Goal: Information Seeking & Learning: Learn about a topic

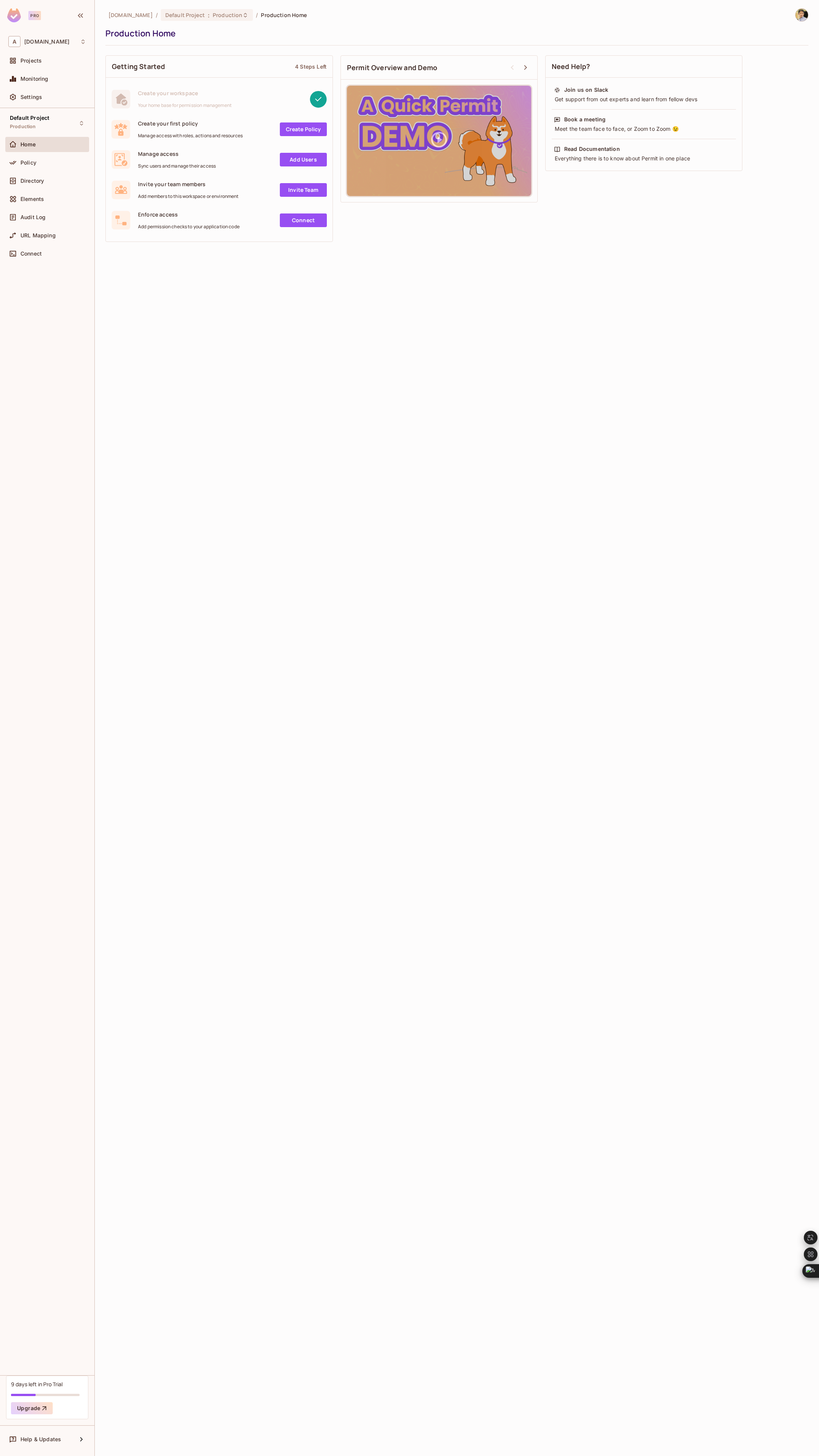
click at [124, 286] on div "[DOMAIN_NAME] / Default Project : Production / Production Home Production Home …" at bounding box center [457, 728] width 724 height 1456
click at [39, 187] on div "Directory" at bounding box center [47, 181] width 84 height 15
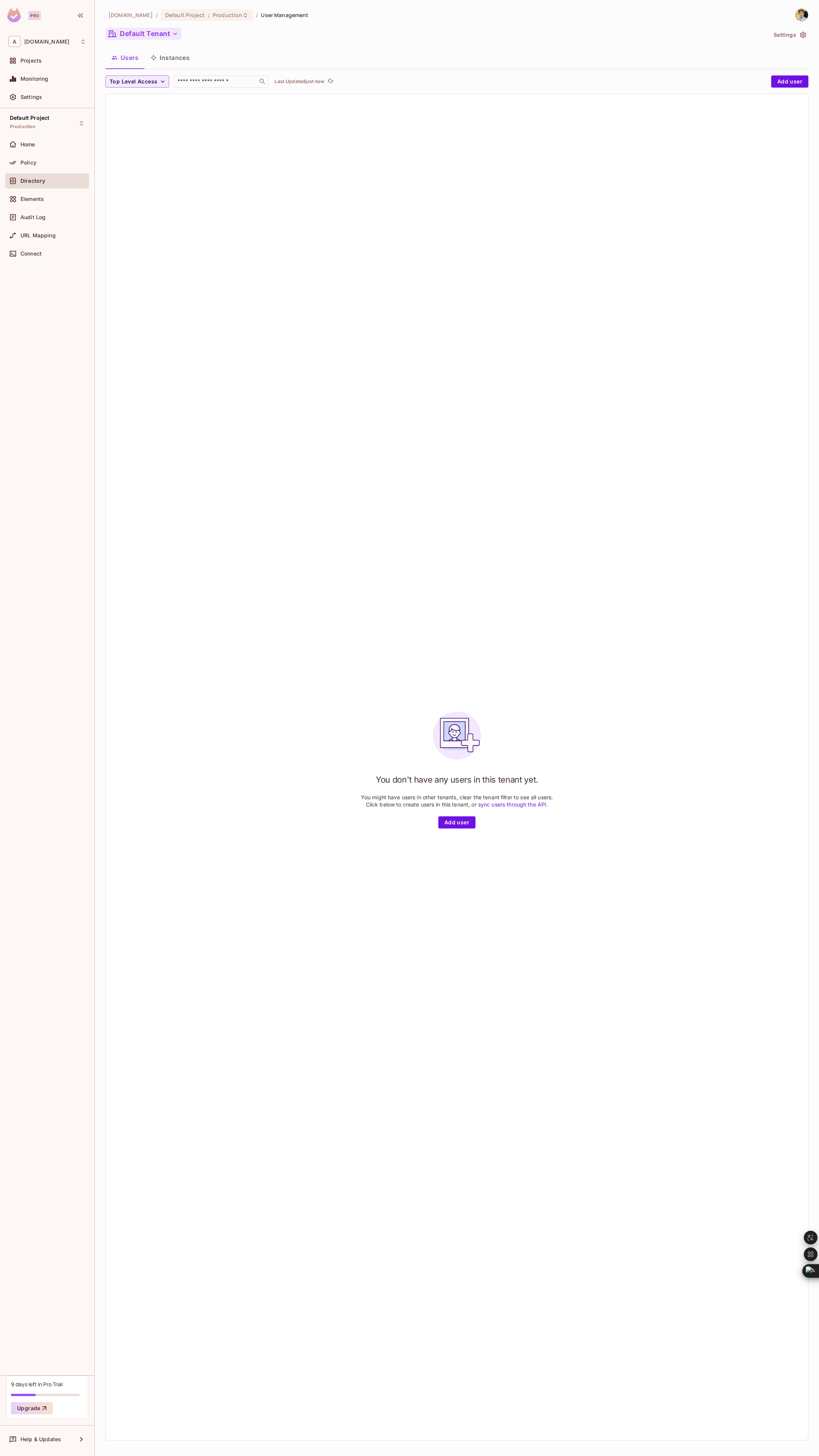
click at [169, 29] on button "Default Tenant" at bounding box center [143, 34] width 76 height 12
click at [383, 320] on div at bounding box center [410, 728] width 819 height 1456
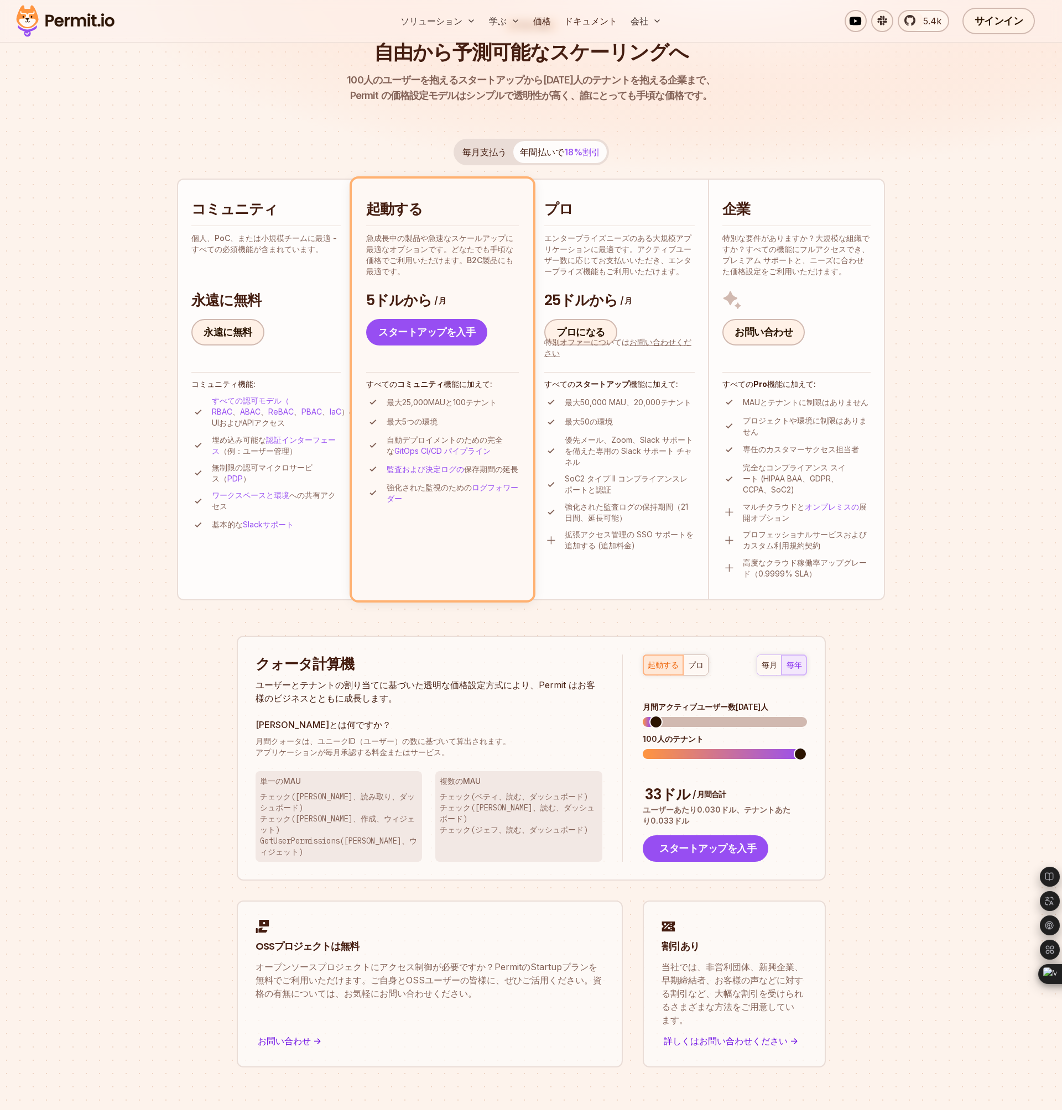
scroll to position [118, 0]
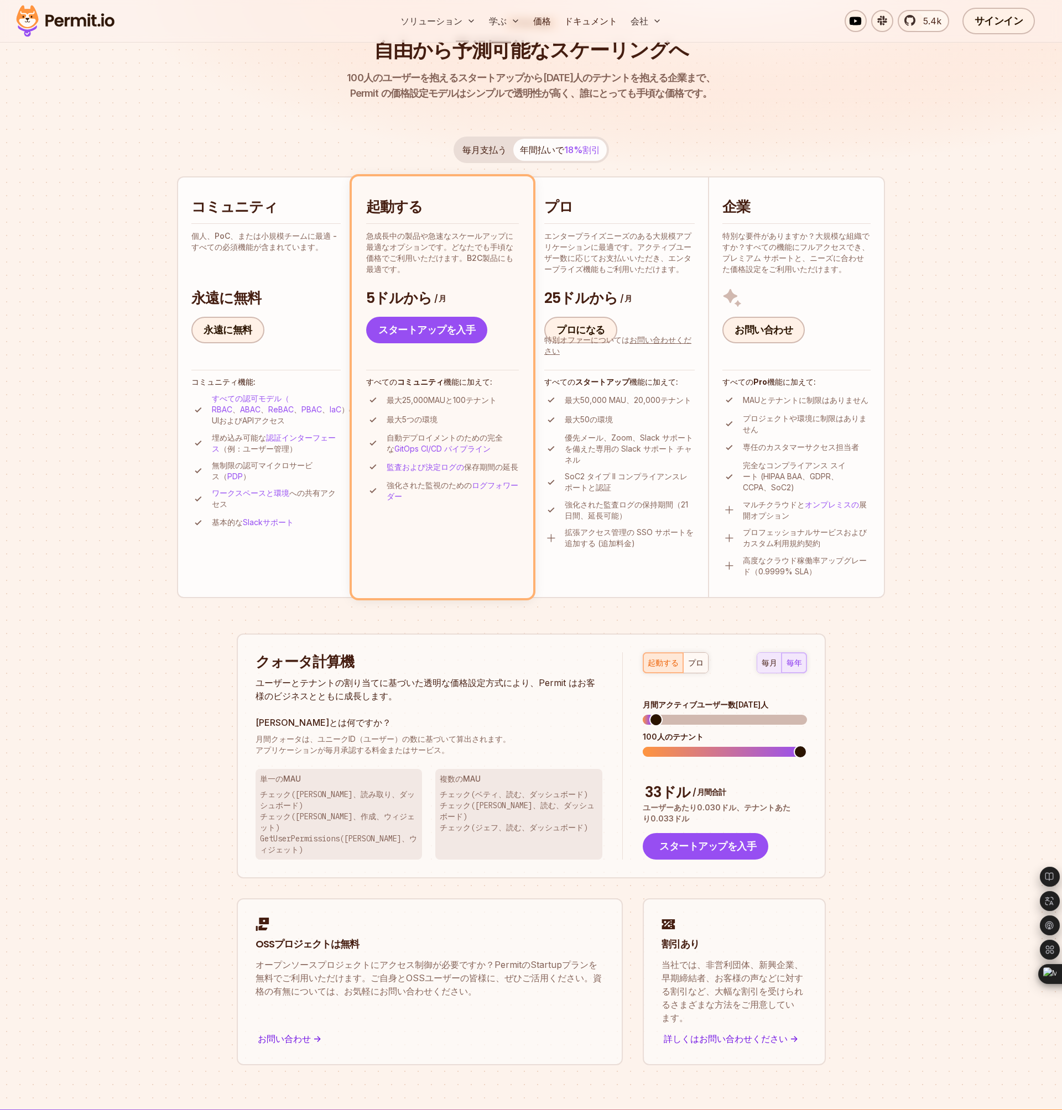
click at [764, 662] on font "毎月" at bounding box center [768, 662] width 15 height 9
click at [767, 663] on div "毎月 毎年" at bounding box center [781, 662] width 50 height 21
click at [782, 656] on button "毎年" at bounding box center [793, 663] width 25 height 20
click at [768, 658] on font "毎月" at bounding box center [768, 662] width 15 height 9
click at [642, 725] on span at bounding box center [648, 719] width 13 height 13
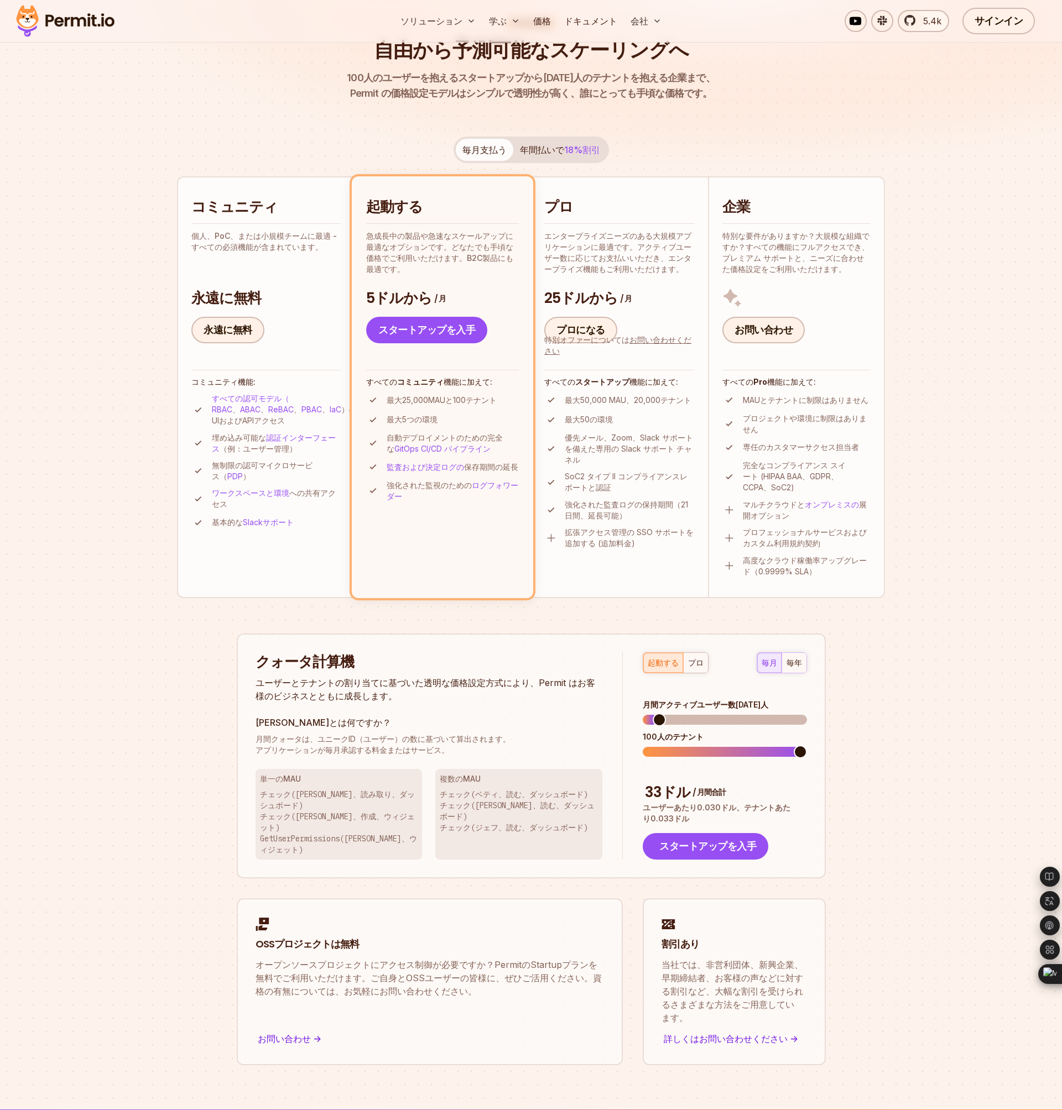
click at [653, 715] on span at bounding box center [658, 719] width 13 height 13
click at [744, 715] on span at bounding box center [741, 719] width 13 height 13
click at [792, 665] on font "毎年" at bounding box center [793, 662] width 15 height 9
click at [772, 665] on font "毎月" at bounding box center [768, 662] width 15 height 9
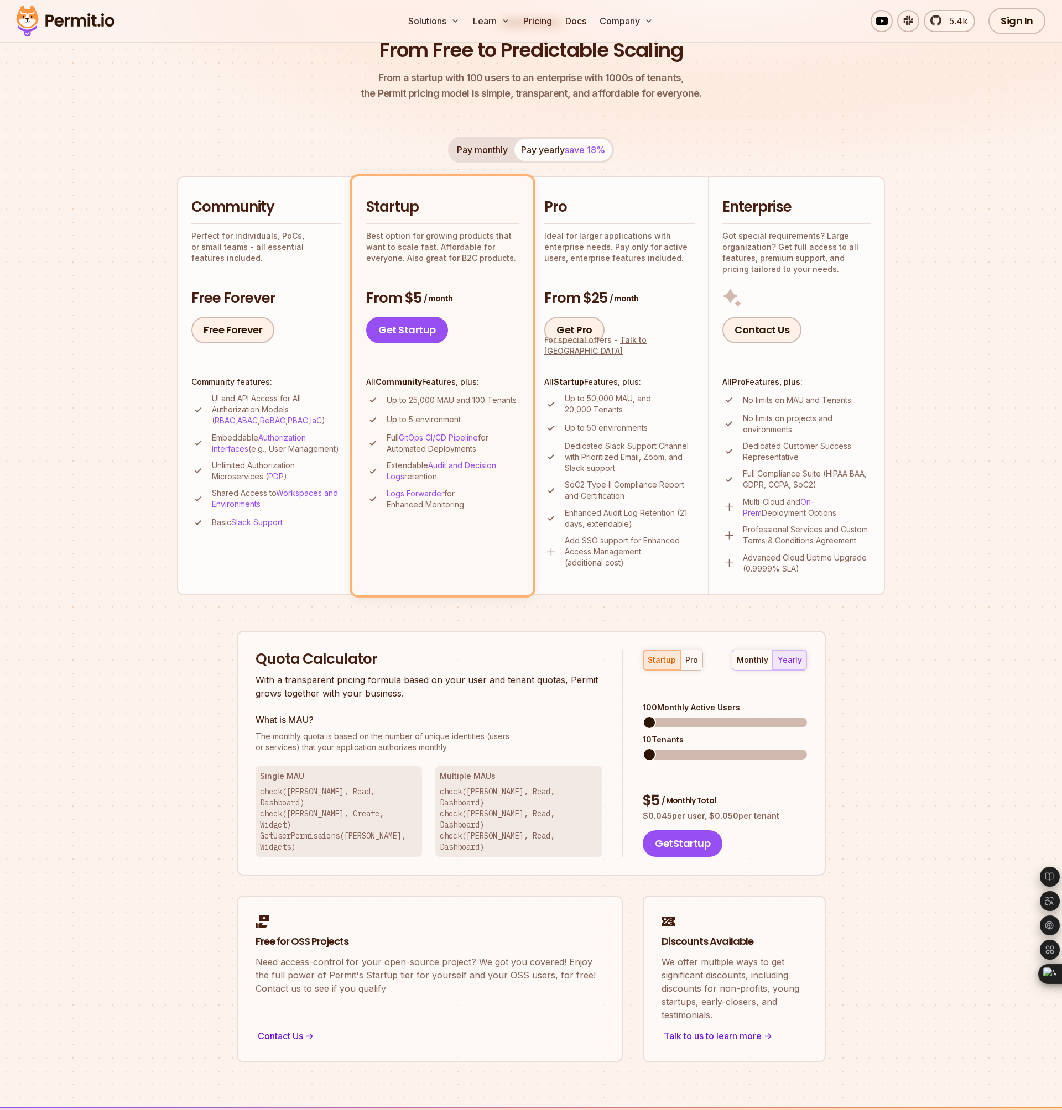
click at [642, 716] on span at bounding box center [648, 722] width 13 height 13
